Goal: Task Accomplishment & Management: Manage account settings

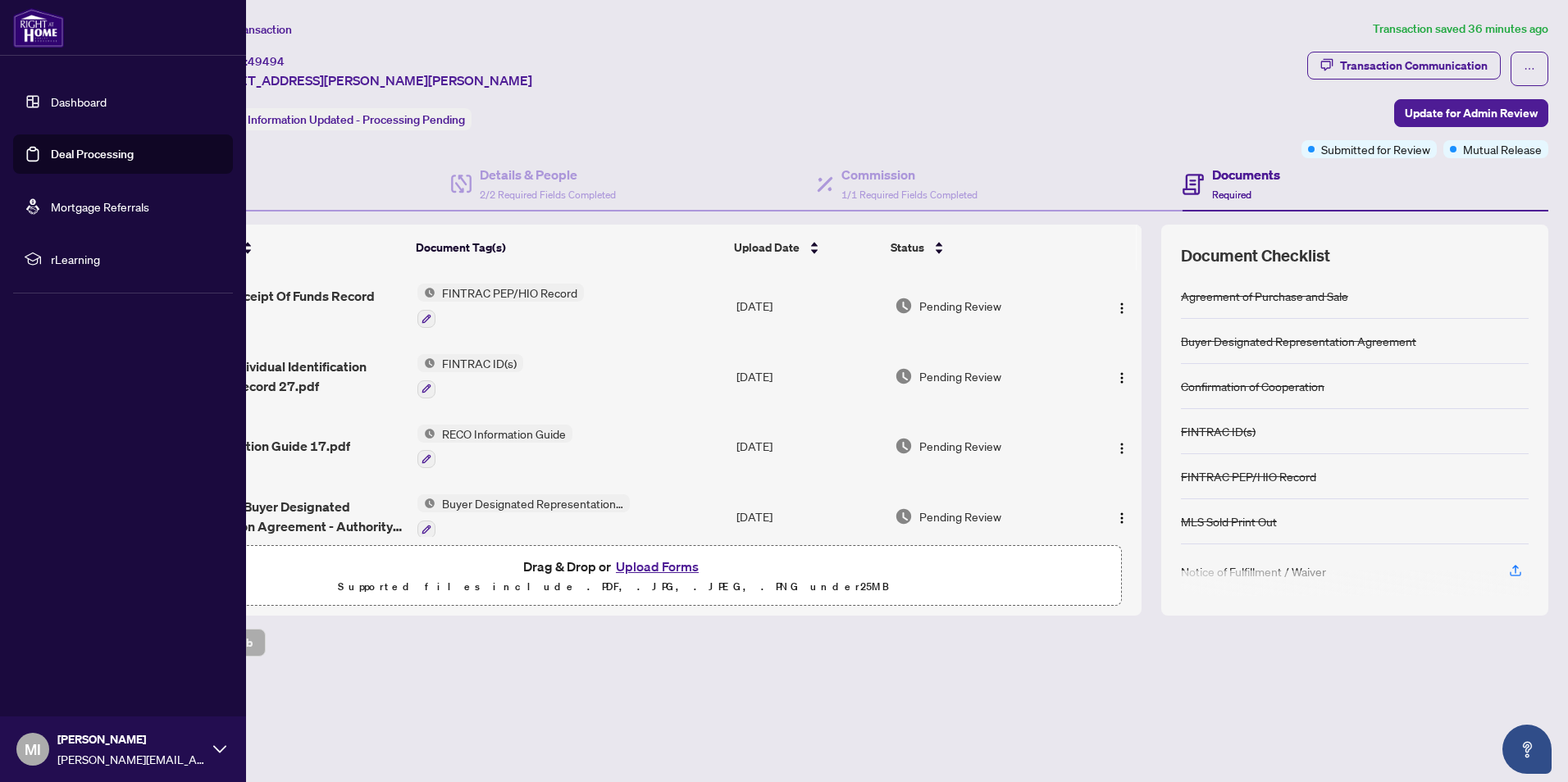
click at [90, 105] on link "Dashboard" at bounding box center [79, 101] width 56 height 14
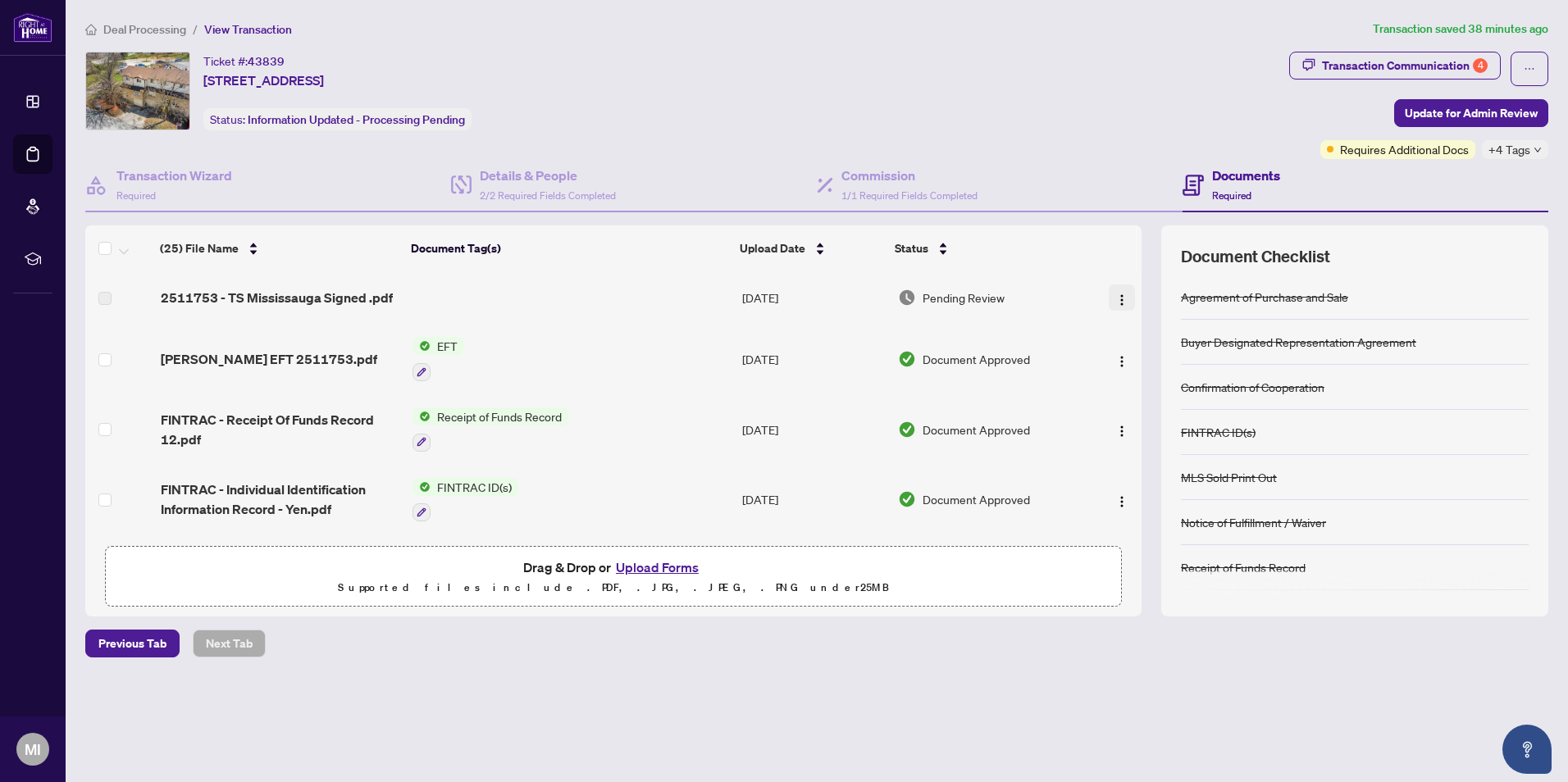
click at [1122, 297] on img "button" at bounding box center [1122, 300] width 13 height 13
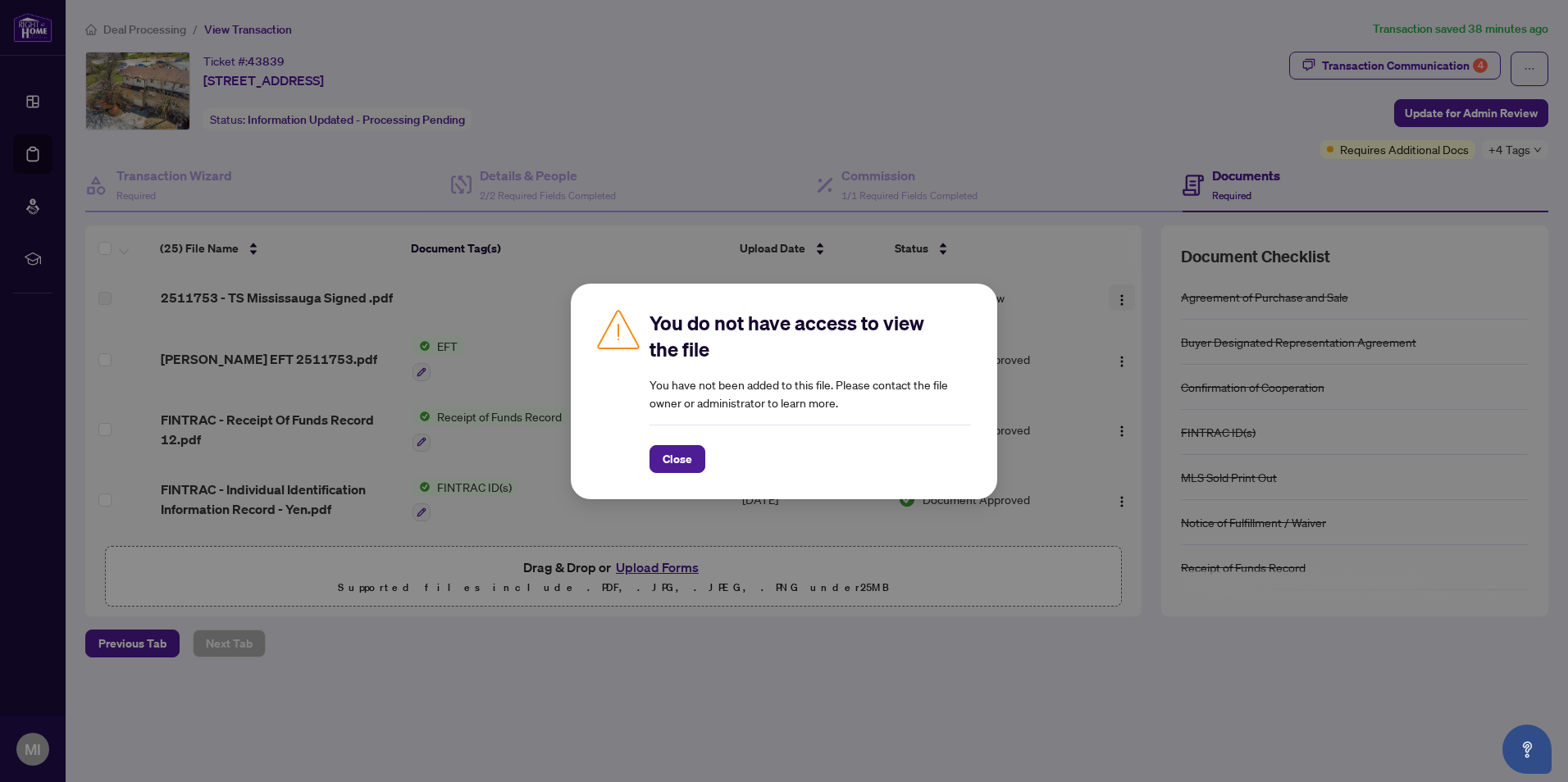
click at [1122, 297] on div "You do not have access to view the file You have not been added to this file. P…" at bounding box center [784, 391] width 1568 height 782
click at [674, 461] on span "Close" at bounding box center [677, 459] width 30 height 26
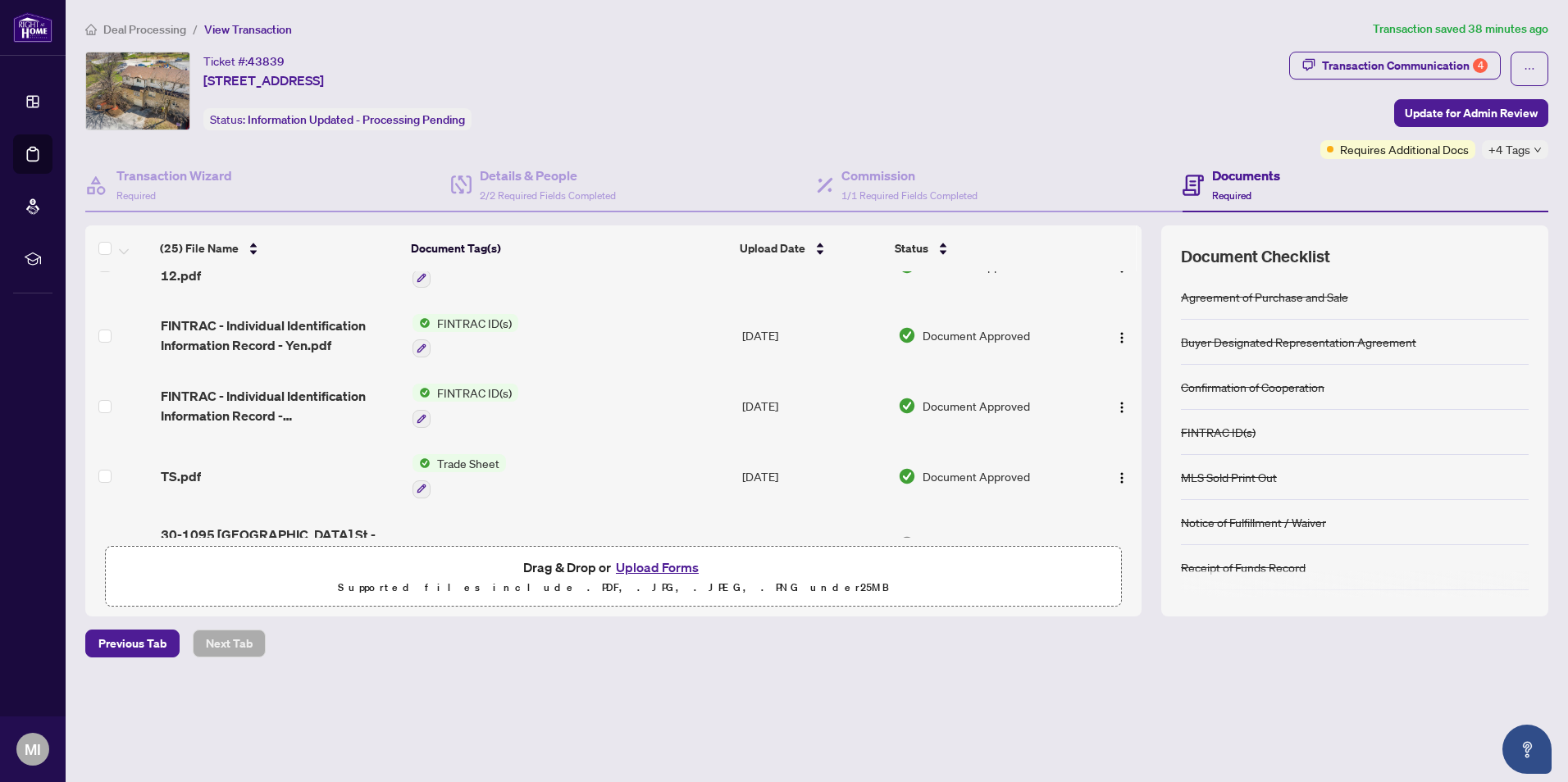
scroll to position [246, 0]
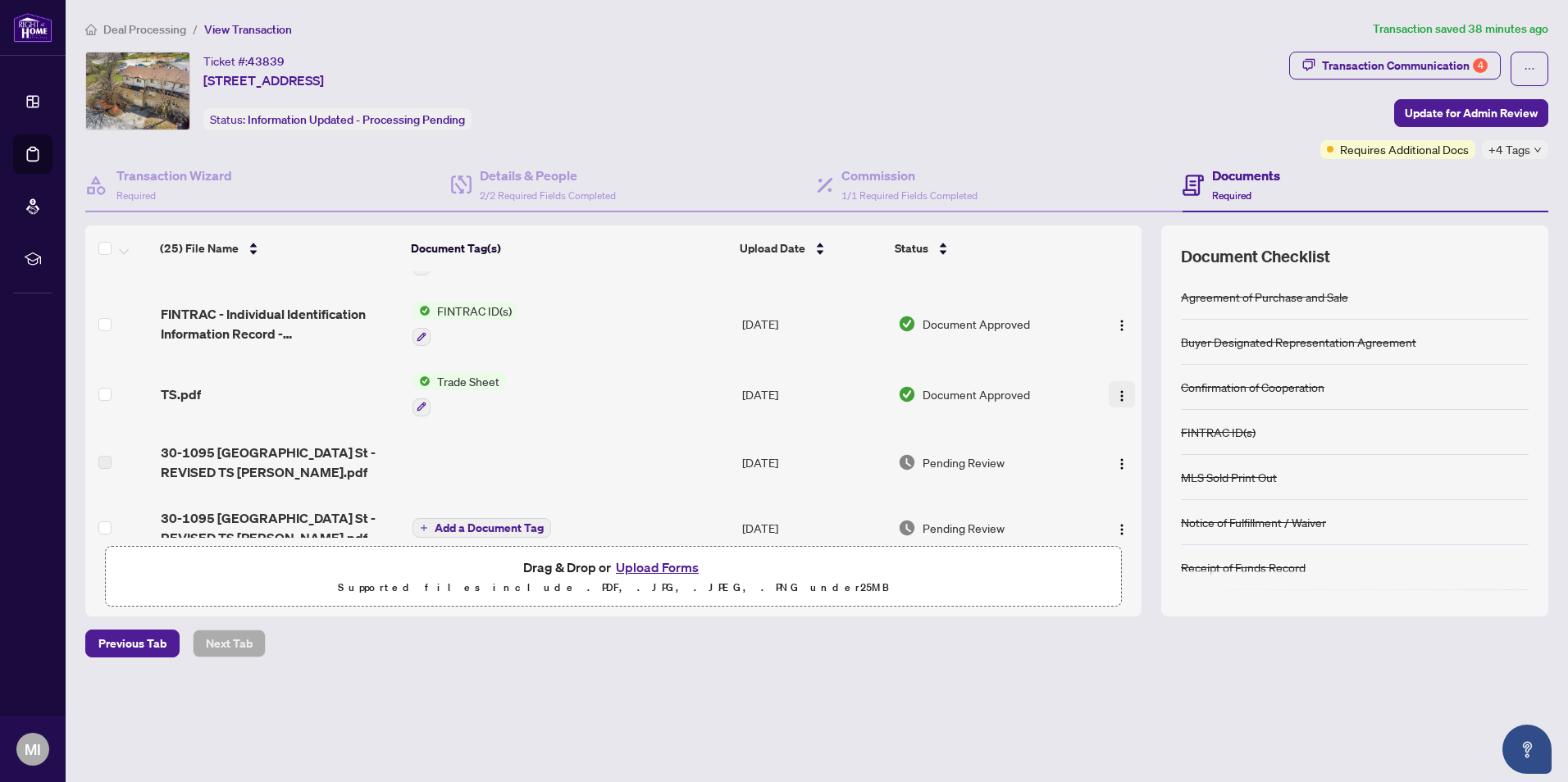
click at [1119, 393] on img "button" at bounding box center [1122, 396] width 13 height 13
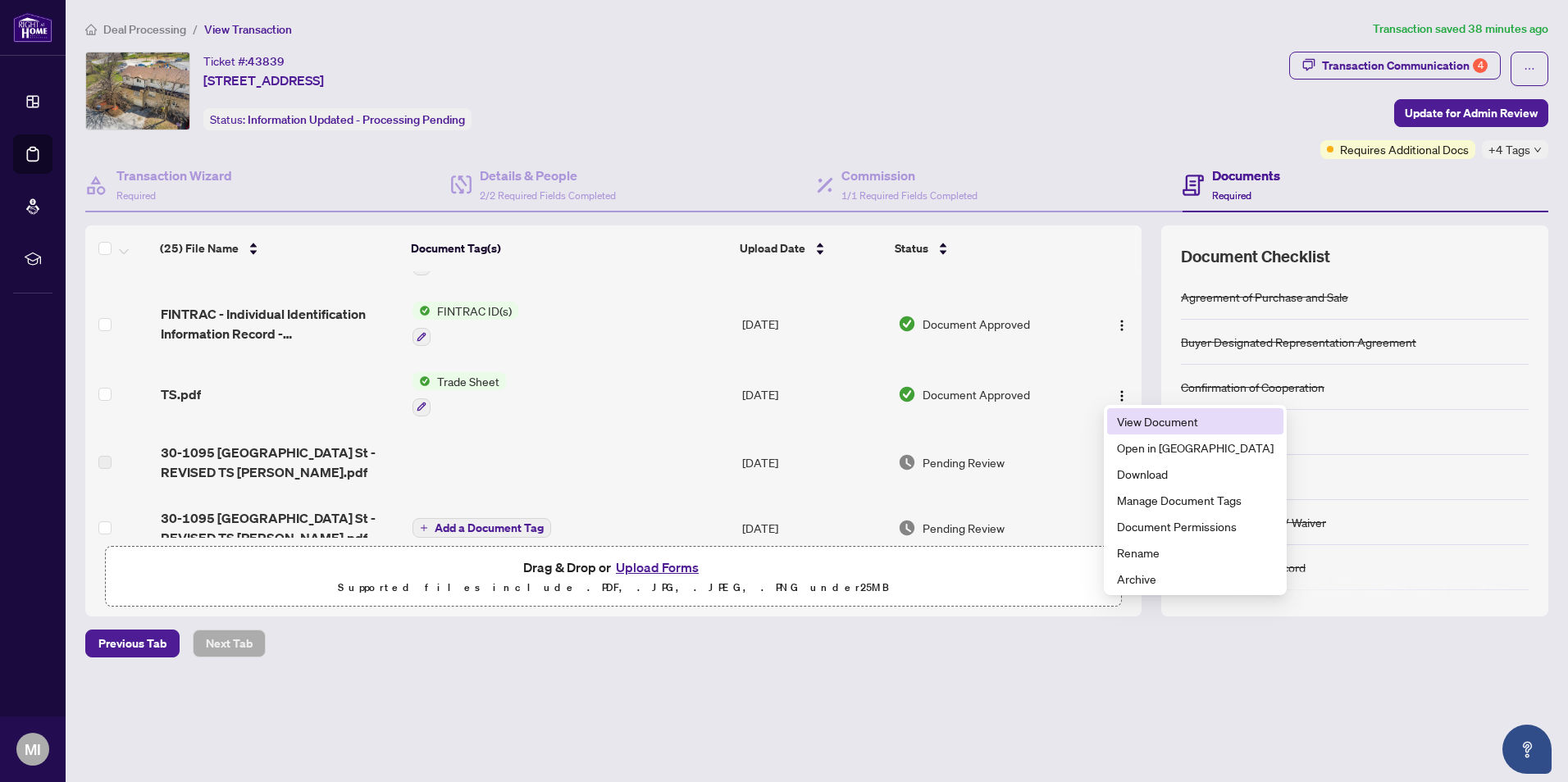
click at [1157, 428] on span "View Document" at bounding box center [1195, 421] width 156 height 18
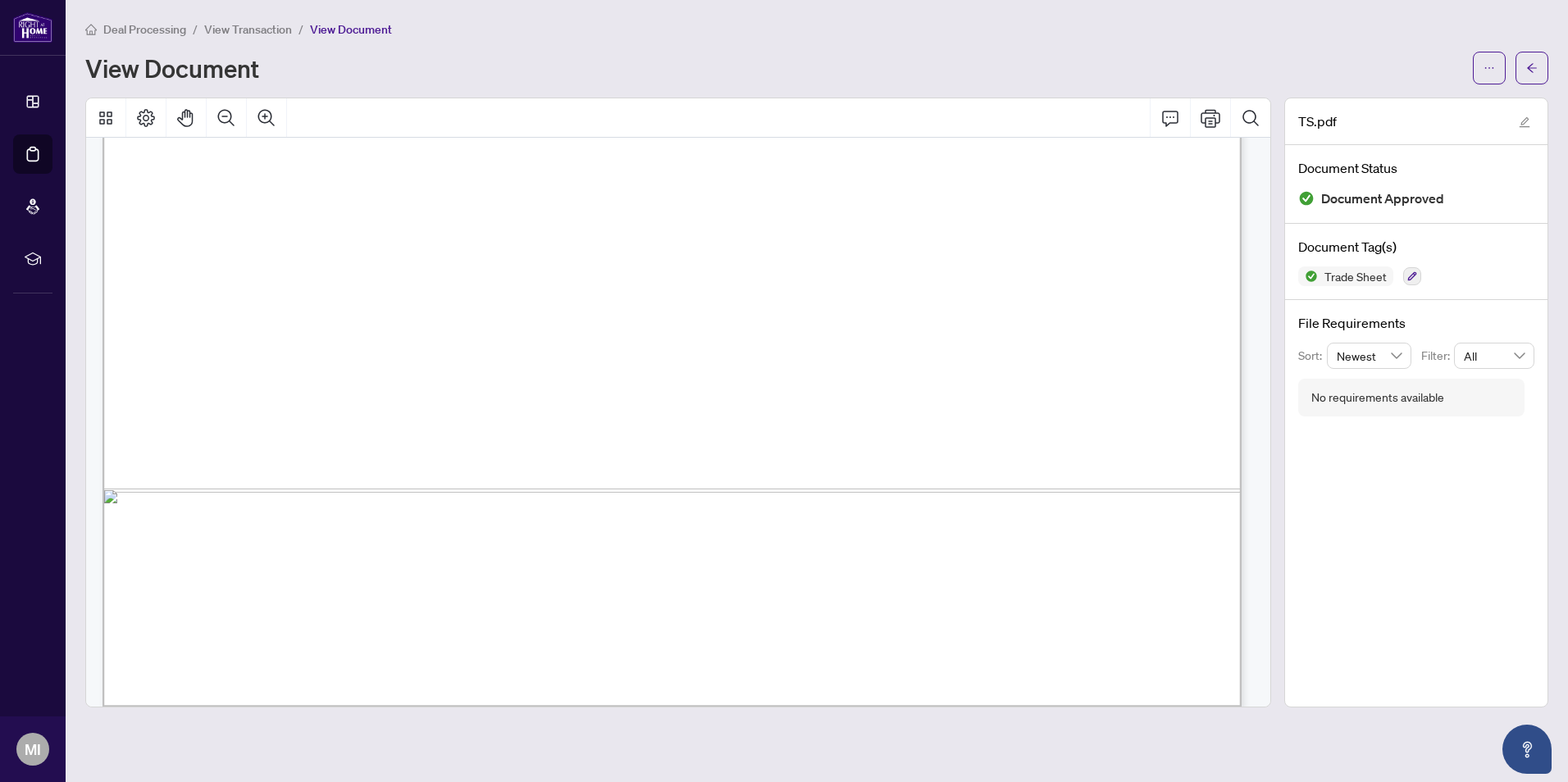
scroll to position [938, 0]
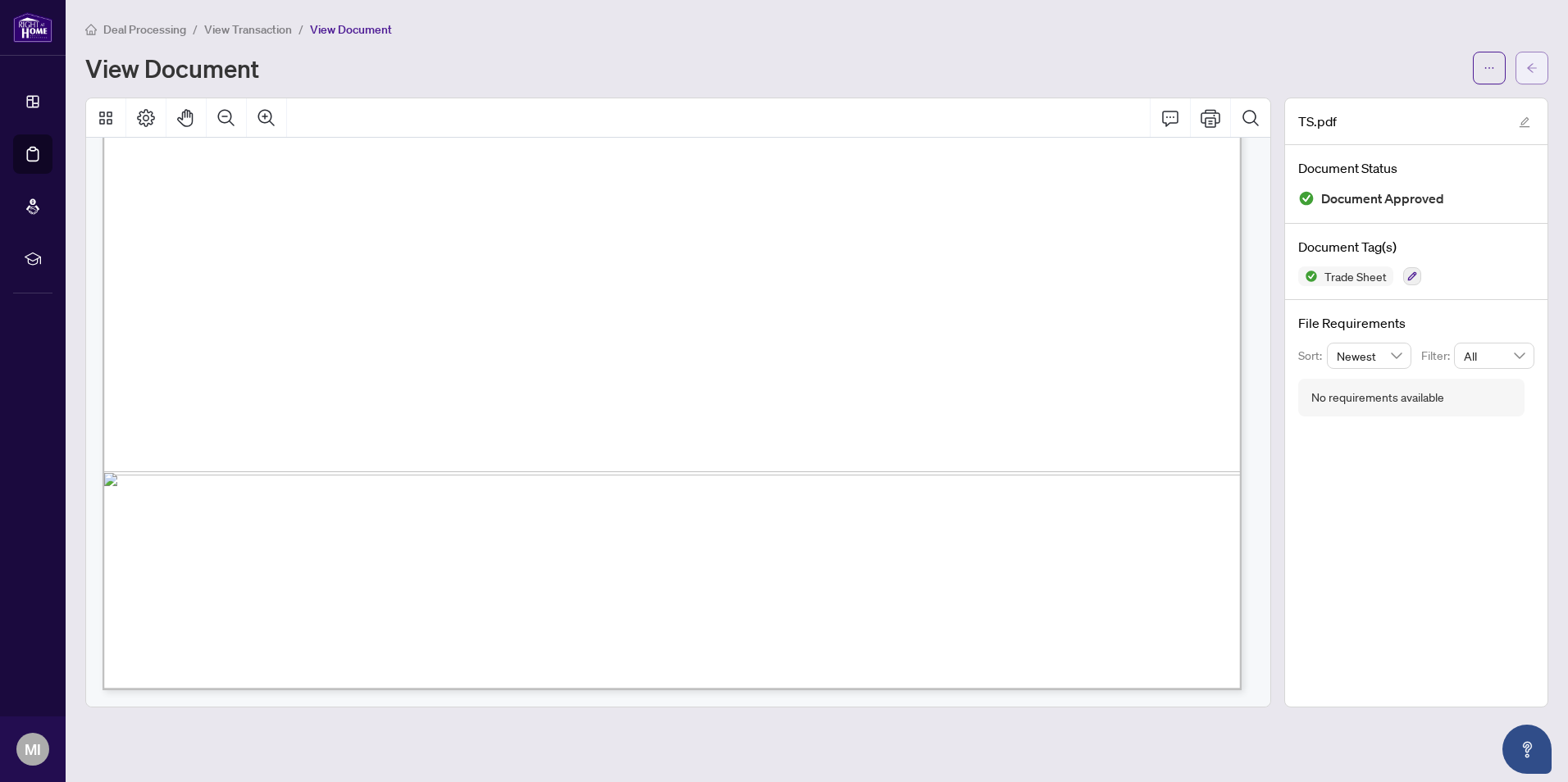
click at [1536, 63] on icon "arrow-left" at bounding box center [1531, 67] width 12 height 12
